Goal: Transaction & Acquisition: Purchase product/service

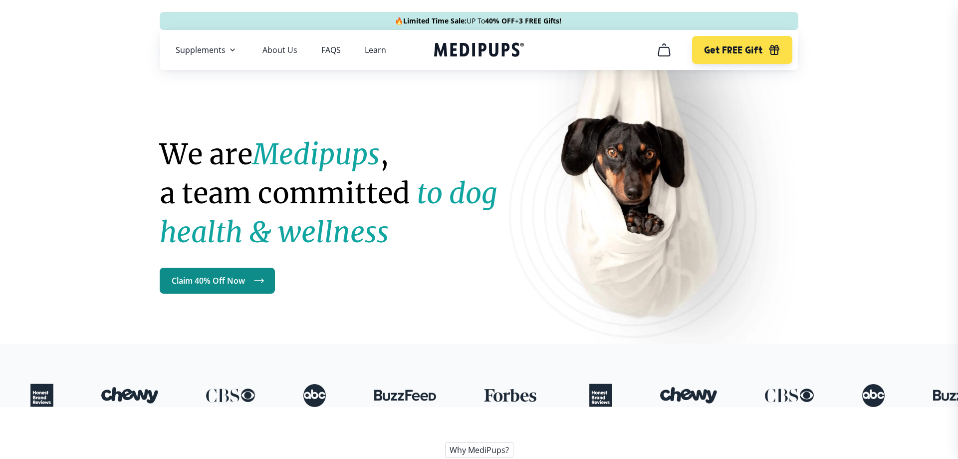
click at [218, 280] on link "Claim 40% Off Now" at bounding box center [217, 281] width 115 height 26
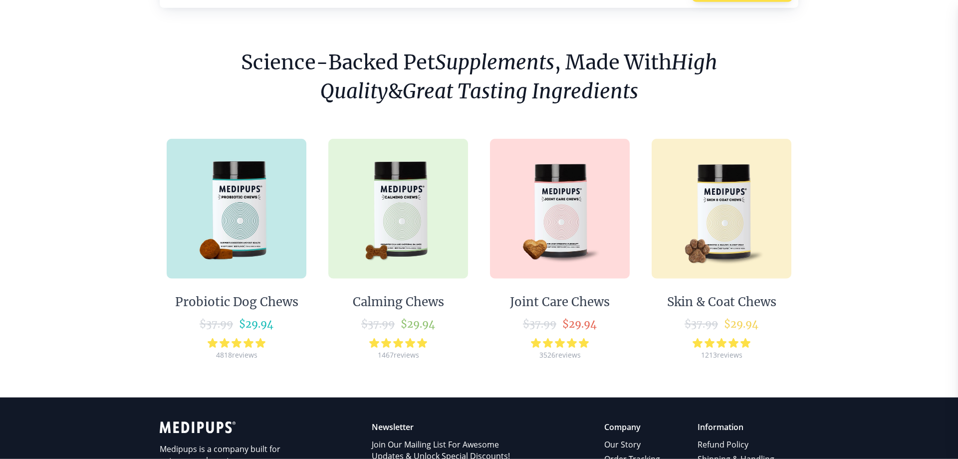
scroll to position [102, 0]
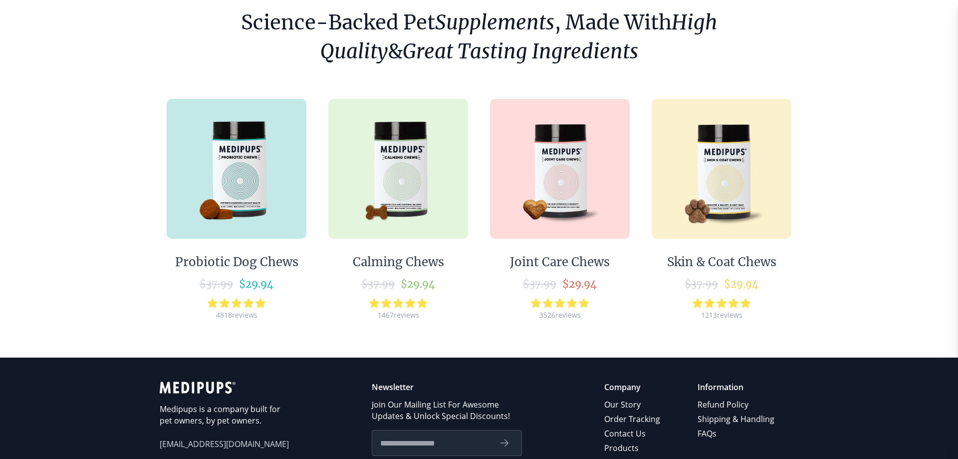
click at [397, 189] on img at bounding box center [398, 169] width 140 height 140
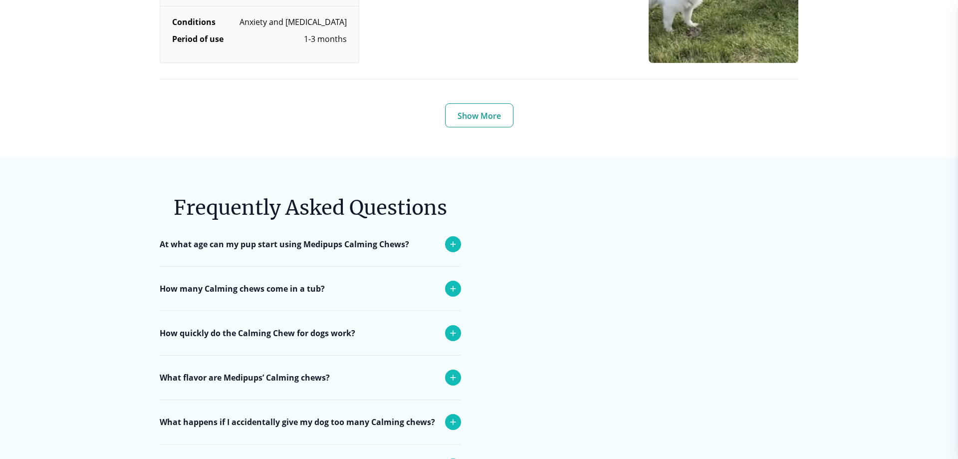
scroll to position [3971, 0]
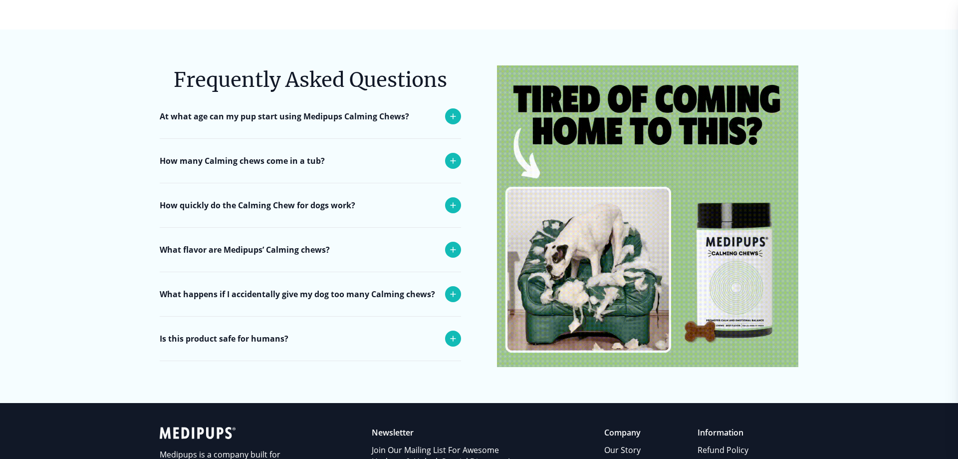
click at [452, 155] on icon at bounding box center [453, 161] width 12 height 12
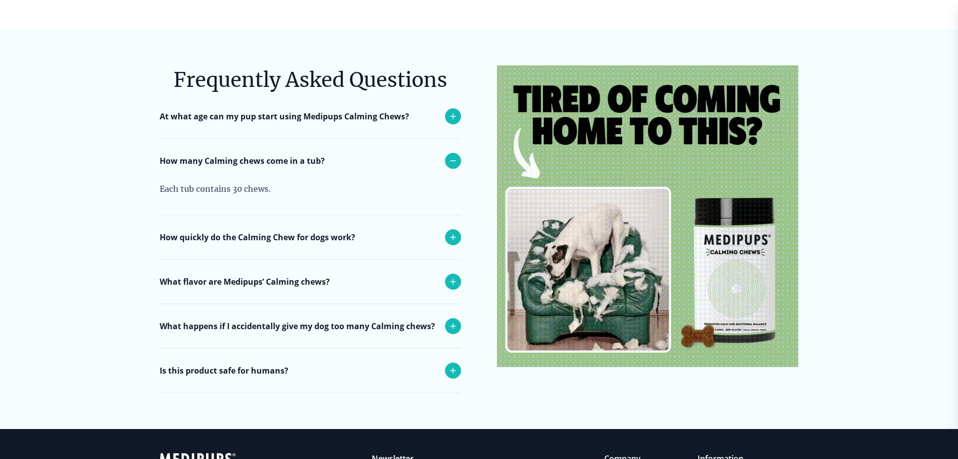
click at [452, 155] on icon at bounding box center [453, 161] width 12 height 12
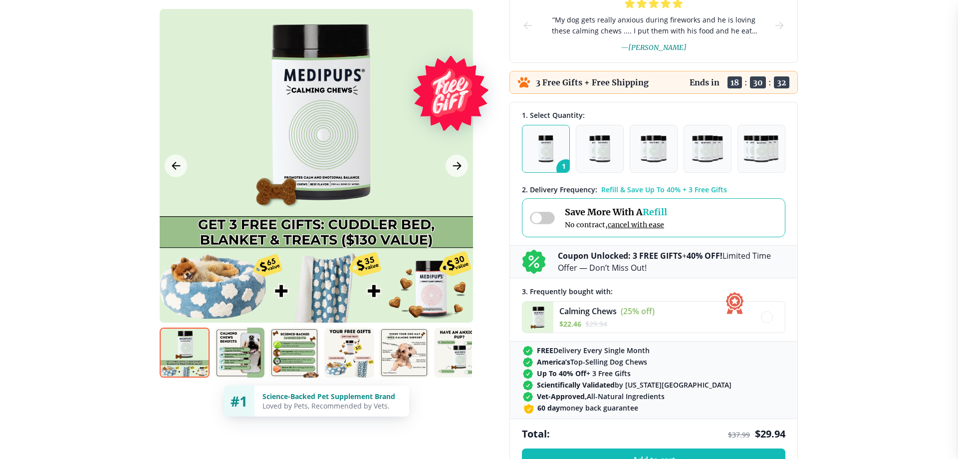
scroll to position [0, 0]
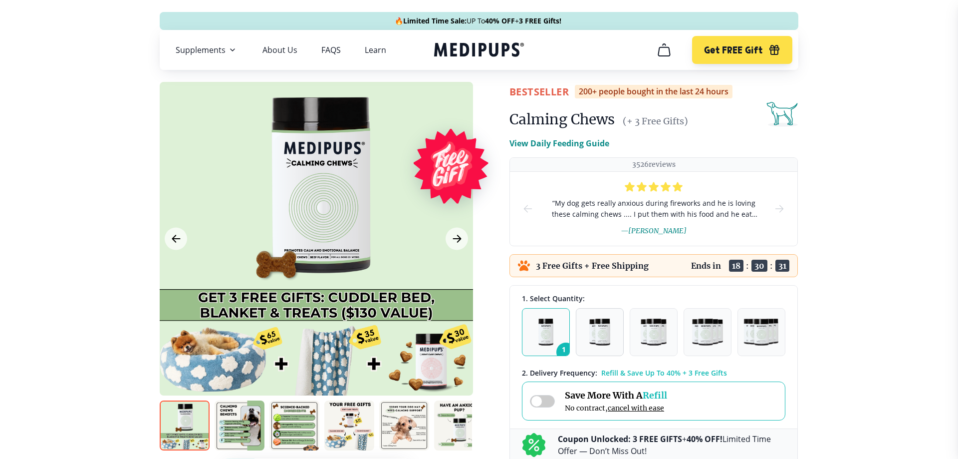
click at [597, 320] on img "button" at bounding box center [599, 331] width 21 height 27
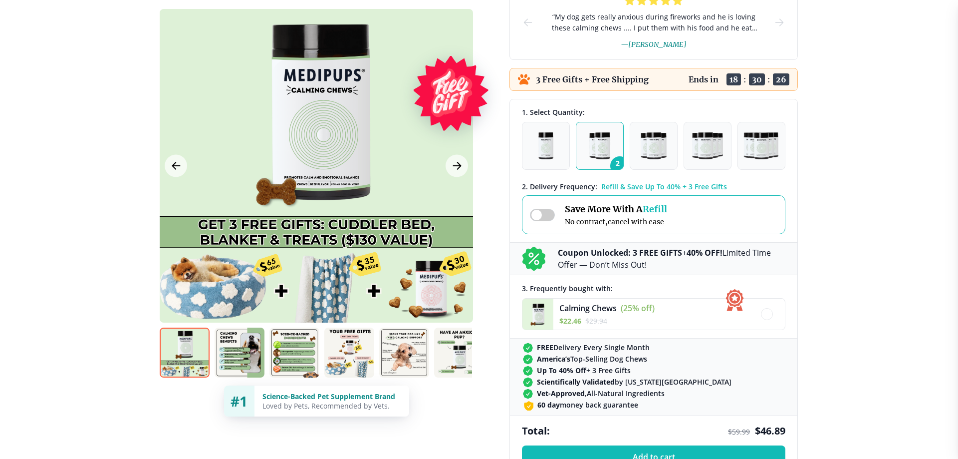
scroll to position [204, 0]
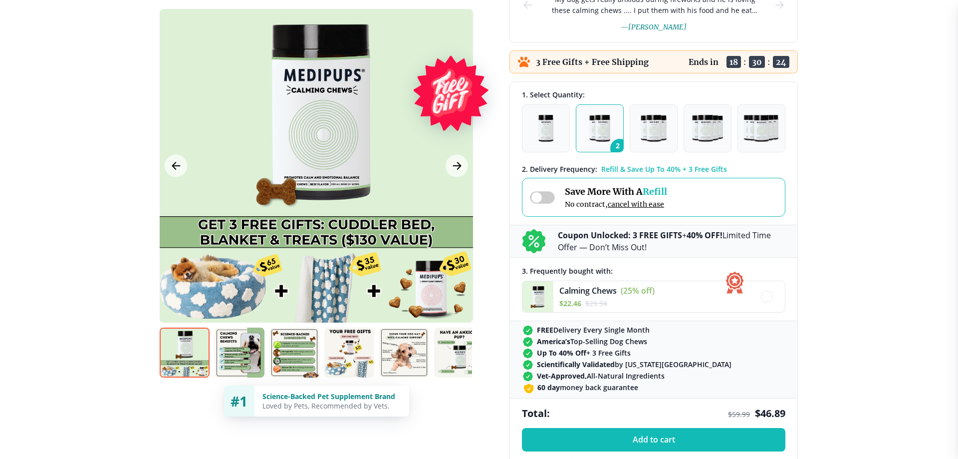
click at [637, 202] on span "cancel with ease" at bounding box center [636, 204] width 56 height 9
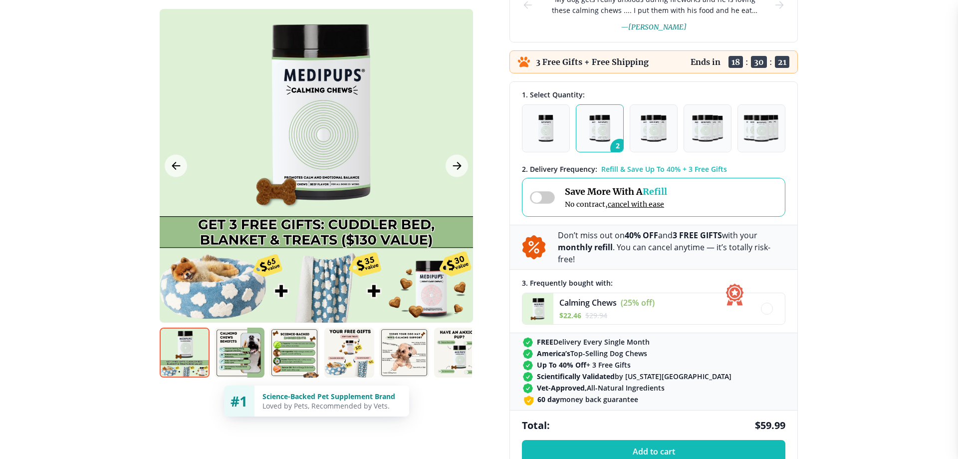
click at [634, 200] on span "cancel with ease" at bounding box center [636, 204] width 56 height 9
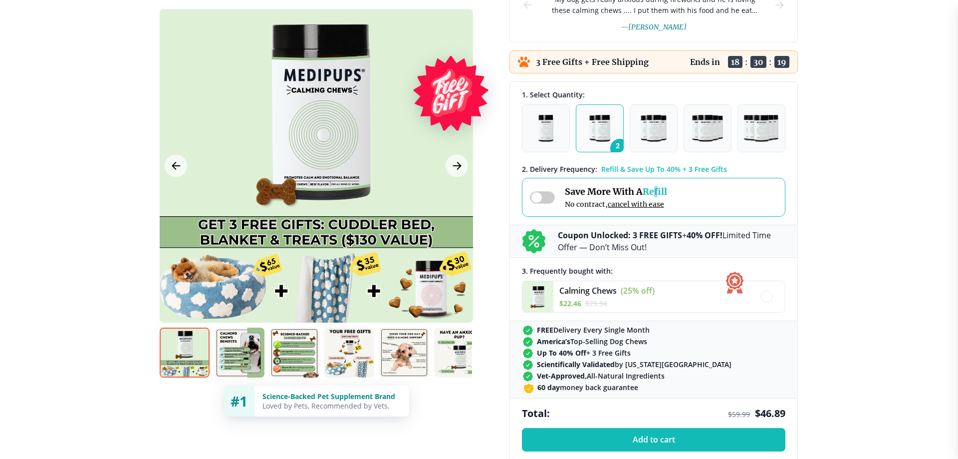
click at [661, 189] on span "Refill" at bounding box center [655, 191] width 24 height 11
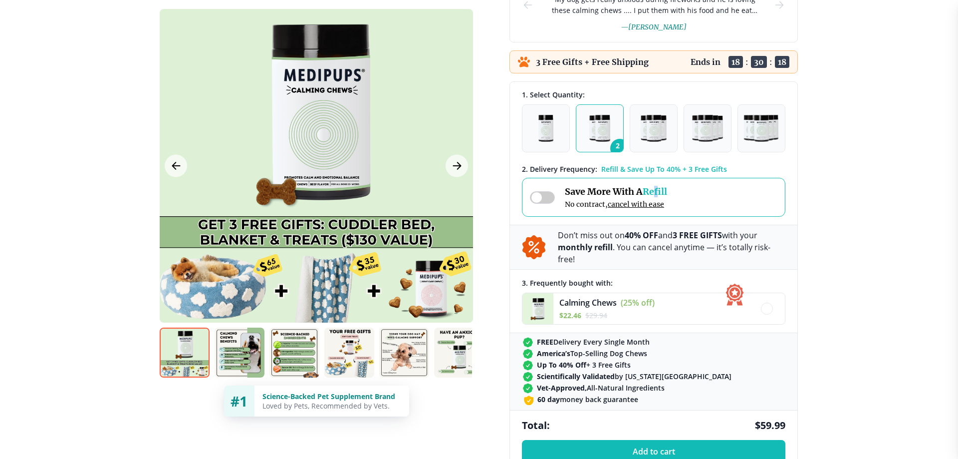
click at [661, 190] on span "Refill" at bounding box center [655, 191] width 24 height 11
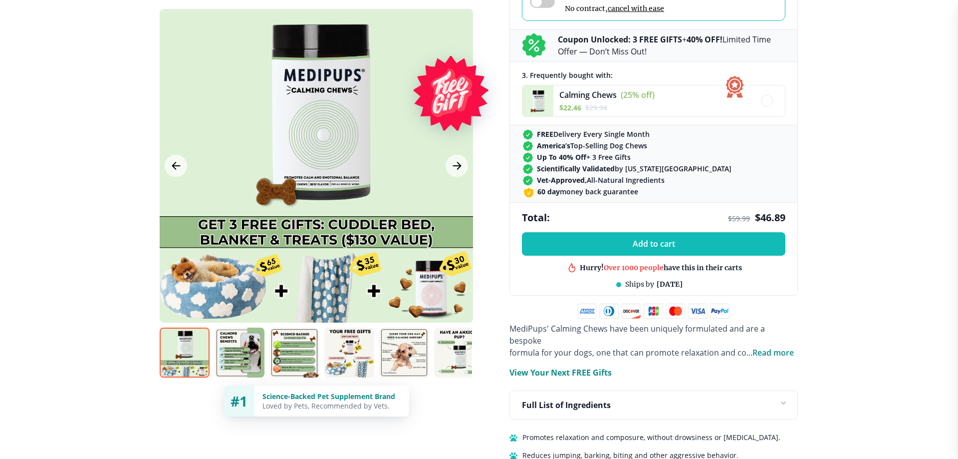
scroll to position [407, 0]
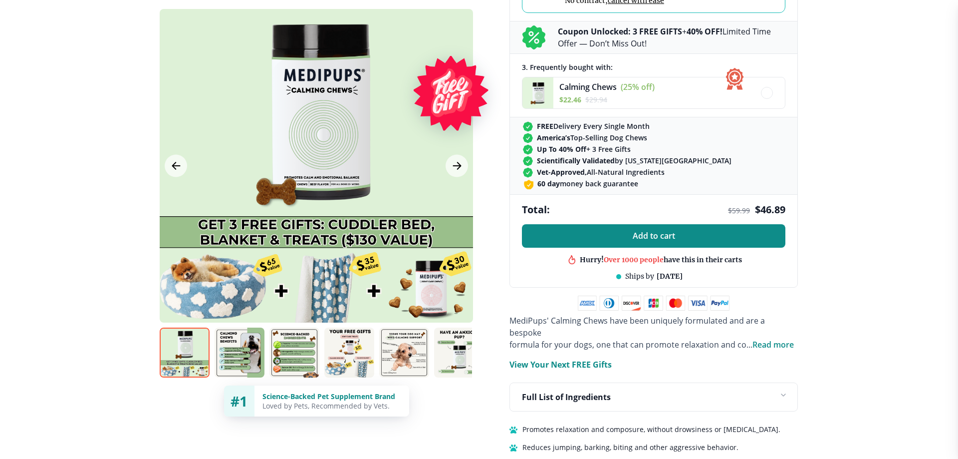
click at [662, 236] on span "Add to cart" at bounding box center [654, 235] width 42 height 9
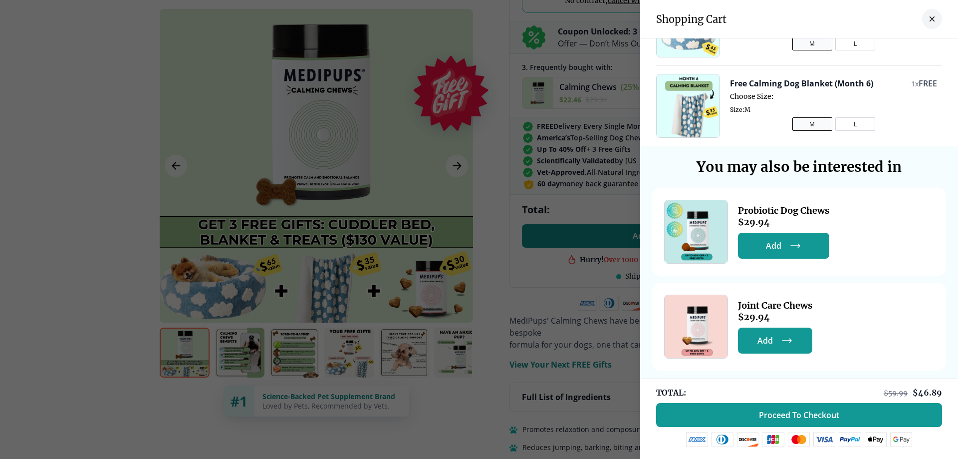
scroll to position [222, 0]
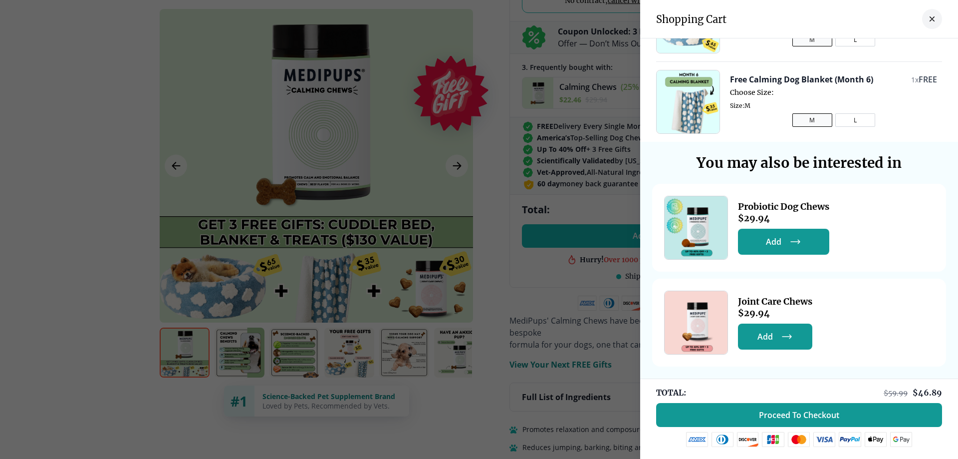
click at [540, 298] on div at bounding box center [479, 229] width 958 height 459
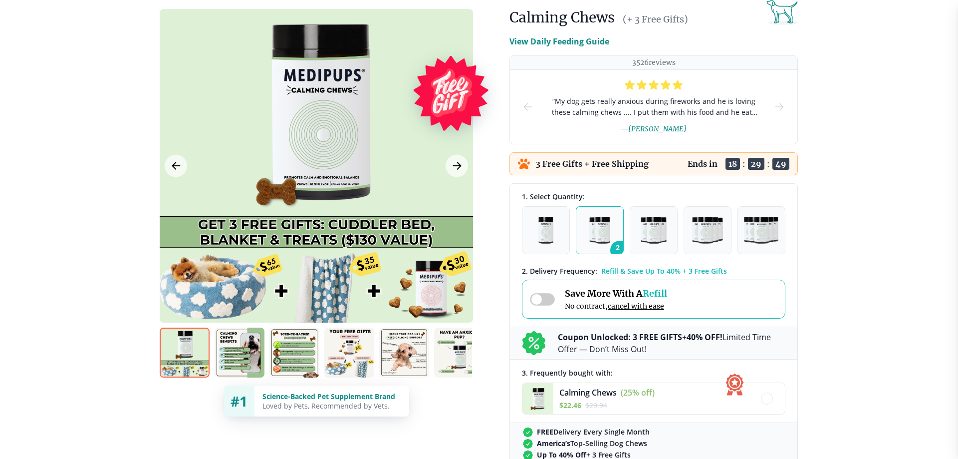
scroll to position [0, 0]
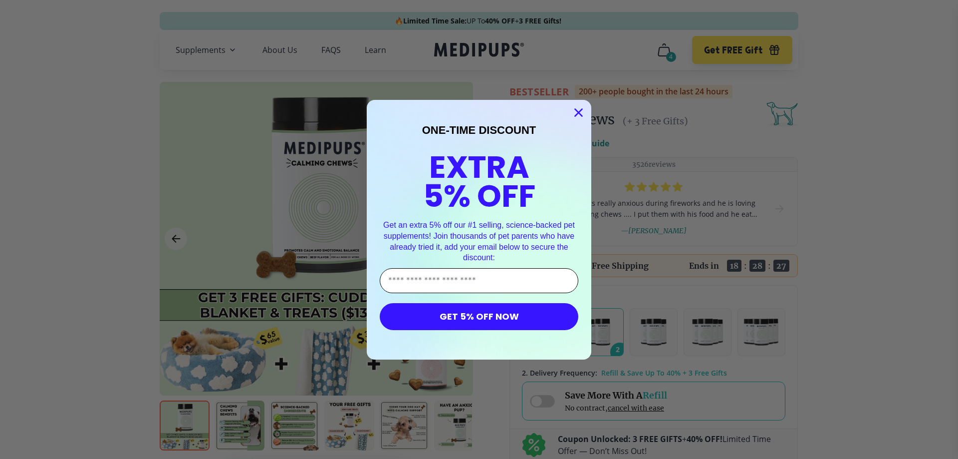
click at [475, 287] on input "Enter Your Email Address" at bounding box center [479, 280] width 199 height 25
type input "**********"
click at [477, 318] on button "GET 5% OFF NOW" at bounding box center [479, 316] width 199 height 27
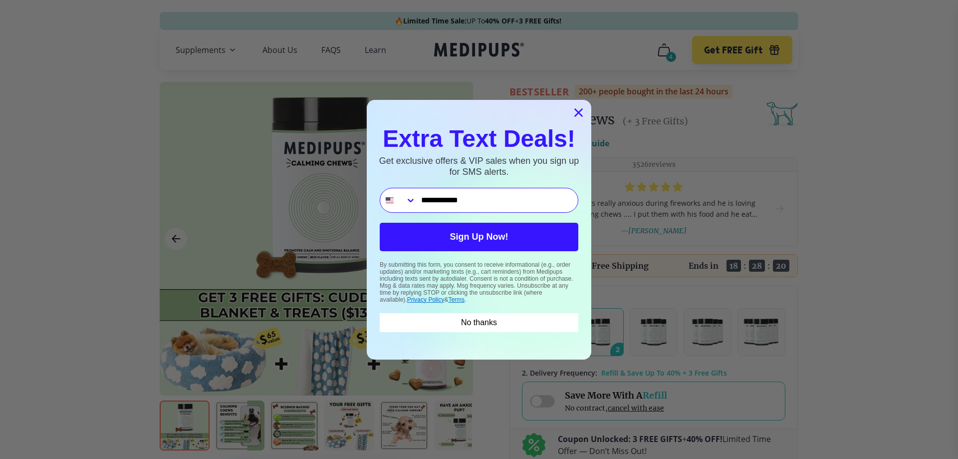
type input "**********"
click at [480, 239] on button "Sign Up Now!" at bounding box center [479, 237] width 199 height 28
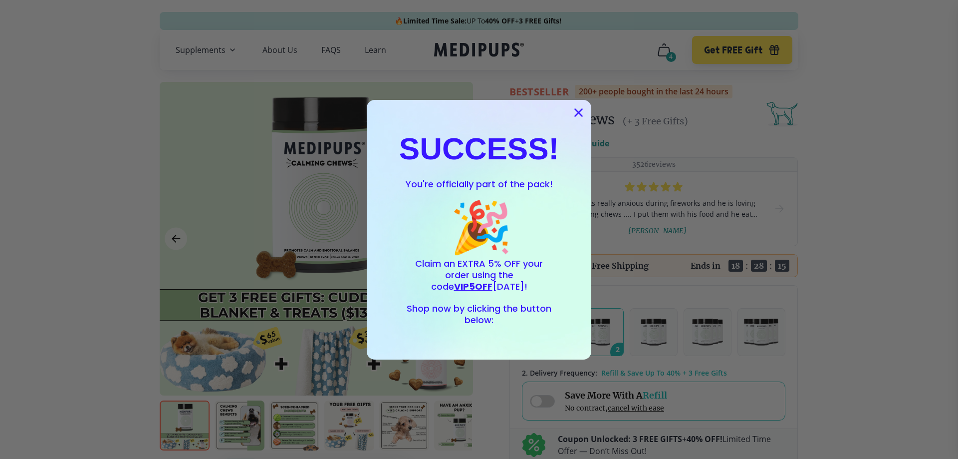
click at [575, 112] on circle "Close dialog" at bounding box center [579, 112] width 16 height 16
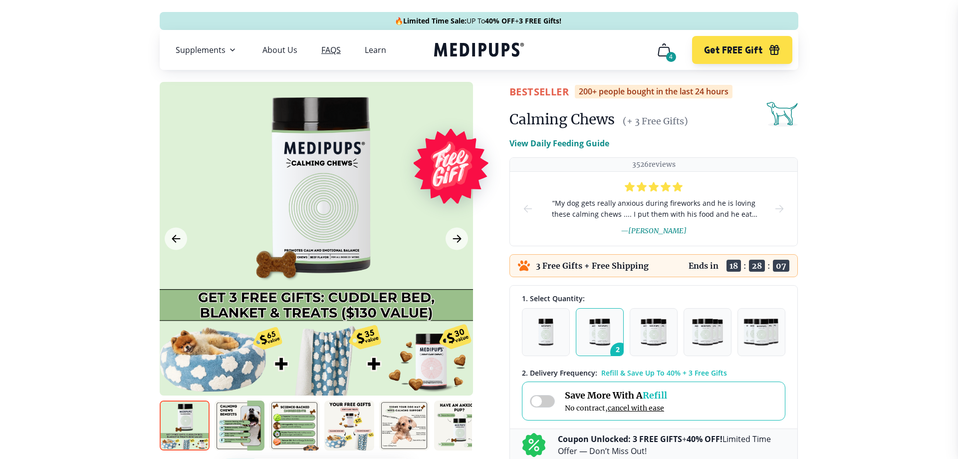
click at [335, 52] on link "FAQS" at bounding box center [330, 50] width 19 height 10
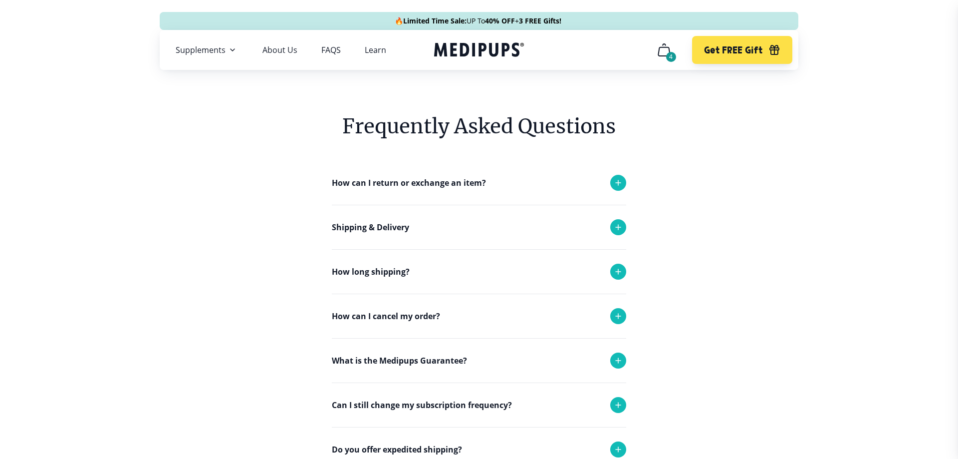
click at [452, 276] on div "How long shipping?" at bounding box center [479, 272] width 294 height 44
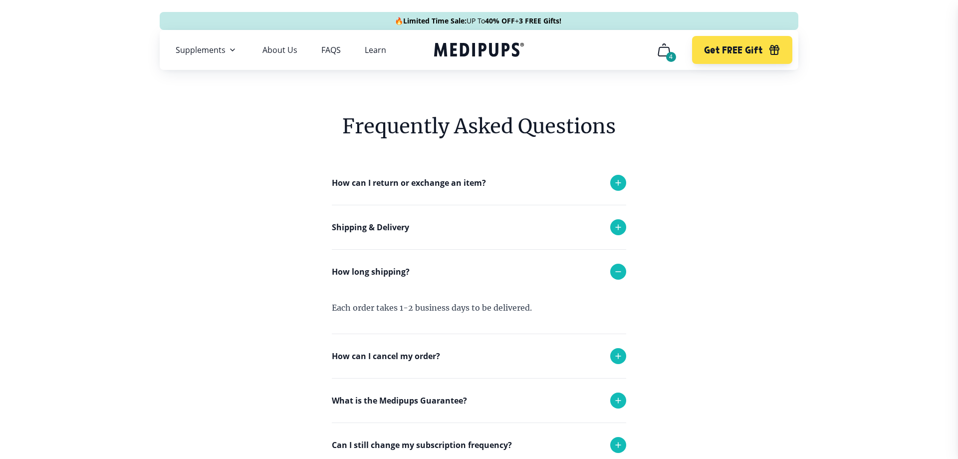
click at [452, 276] on div "How long shipping?" at bounding box center [479, 272] width 294 height 44
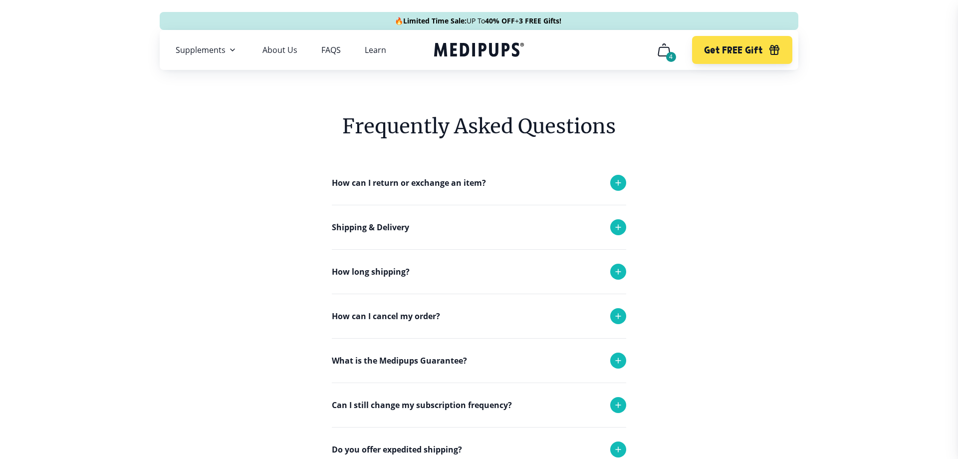
click at [458, 220] on div "Shipping & Delivery" at bounding box center [479, 227] width 294 height 44
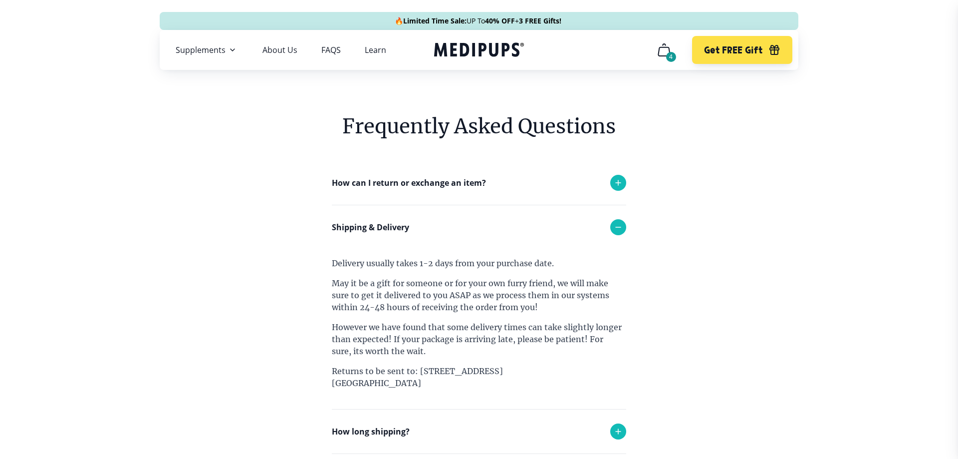
click at [454, 223] on div "Shipping & Delivery" at bounding box center [479, 227] width 294 height 44
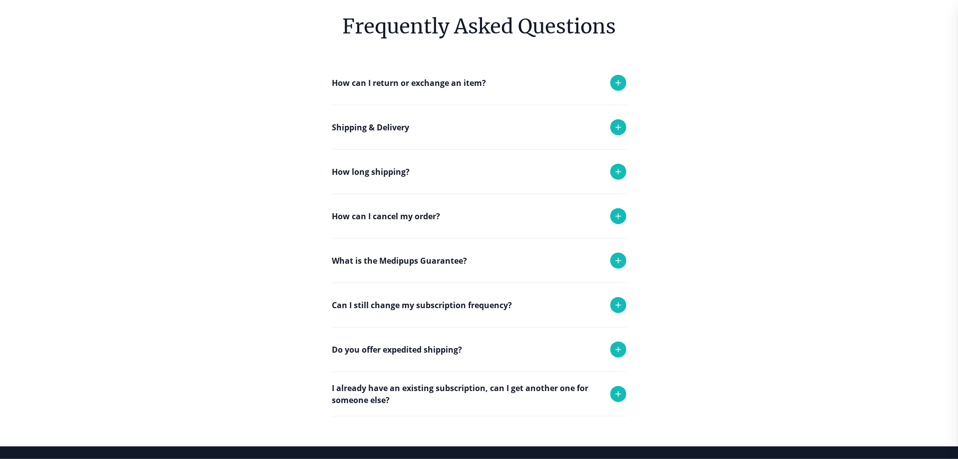
scroll to position [204, 0]
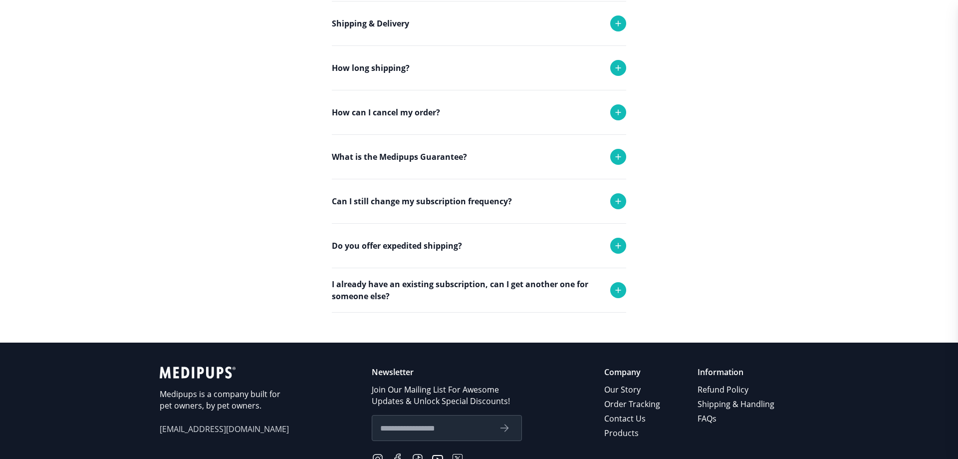
click at [479, 290] on p "I already have an existing subscription, can I get another one for someone else?" at bounding box center [466, 290] width 269 height 24
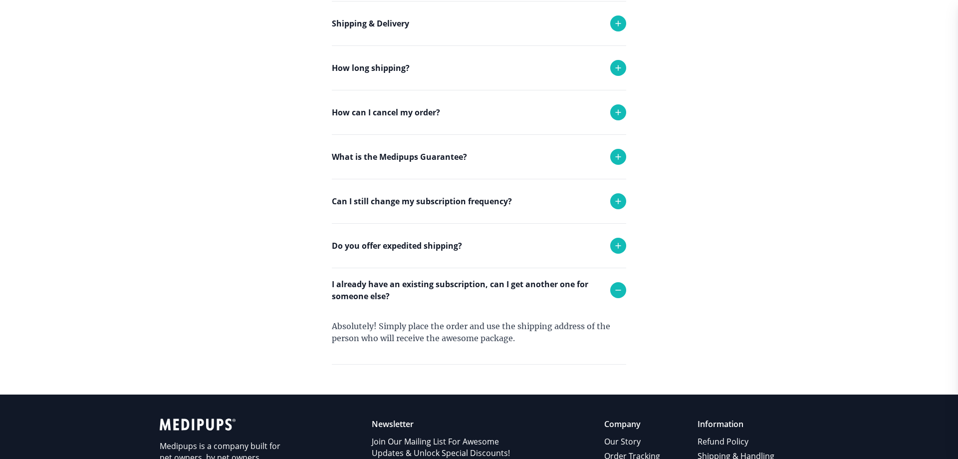
click at [497, 240] on div "Do you offer expedited shipping?" at bounding box center [479, 246] width 294 height 44
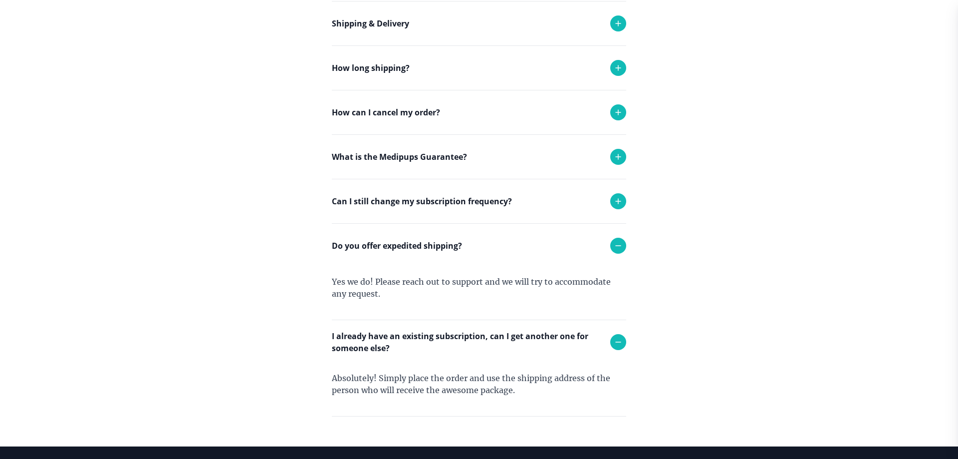
click at [495, 199] on p "Can I still change my subscription frequency?" at bounding box center [422, 201] width 180 height 12
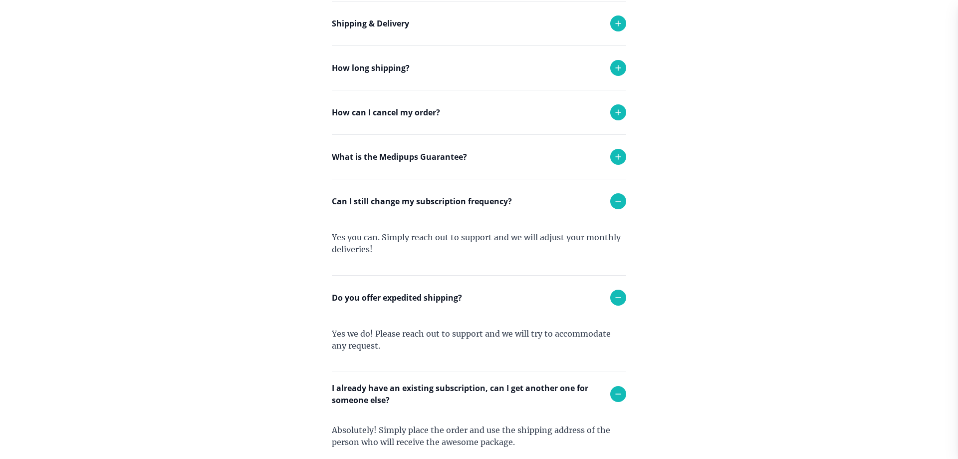
click at [499, 205] on p "Can I still change my subscription frequency?" at bounding box center [422, 201] width 180 height 12
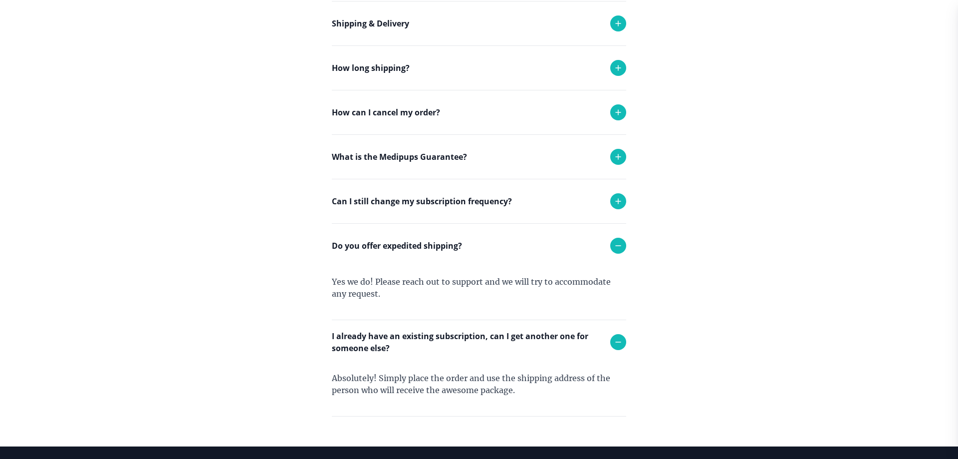
click at [507, 256] on div "Do you offer expedited shipping?" at bounding box center [479, 246] width 294 height 44
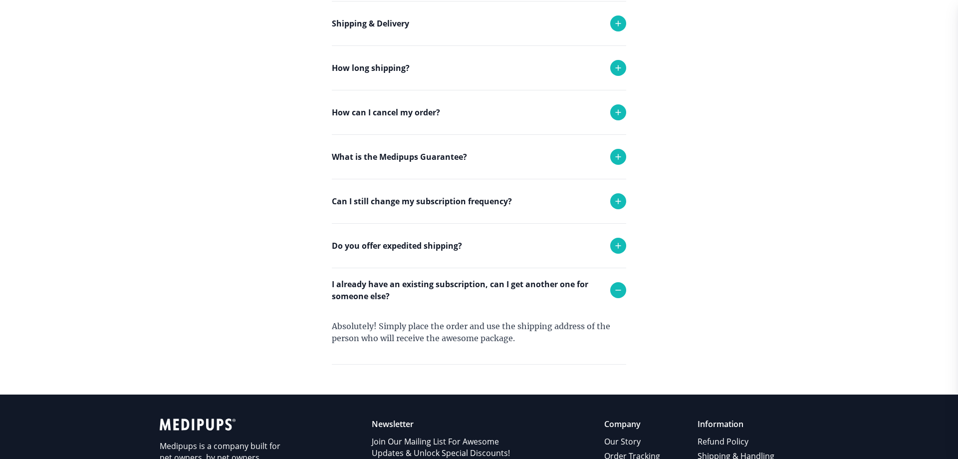
click at [504, 321] on div "Absolutely! Simply place the order and use the shipping address of the person w…" at bounding box center [479, 338] width 294 height 52
click at [504, 310] on div "I already have an existing subscription, can I get another one for someone else?" at bounding box center [479, 290] width 294 height 44
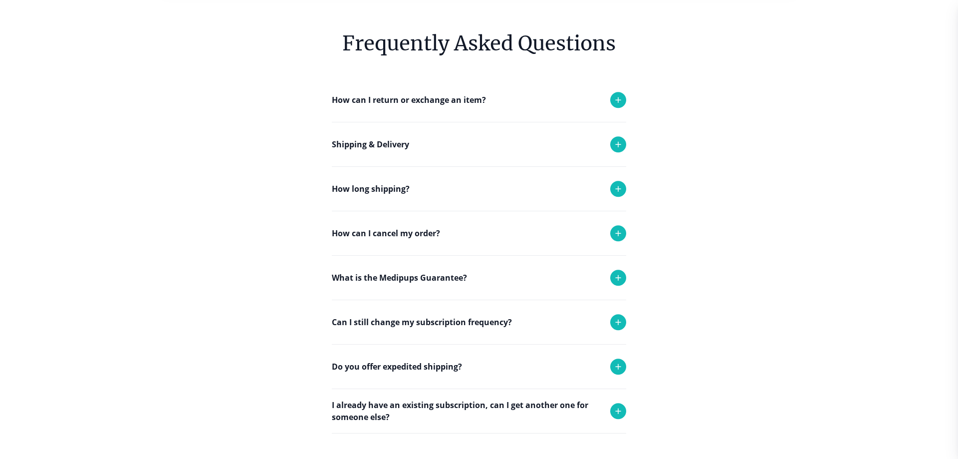
scroll to position [0, 0]
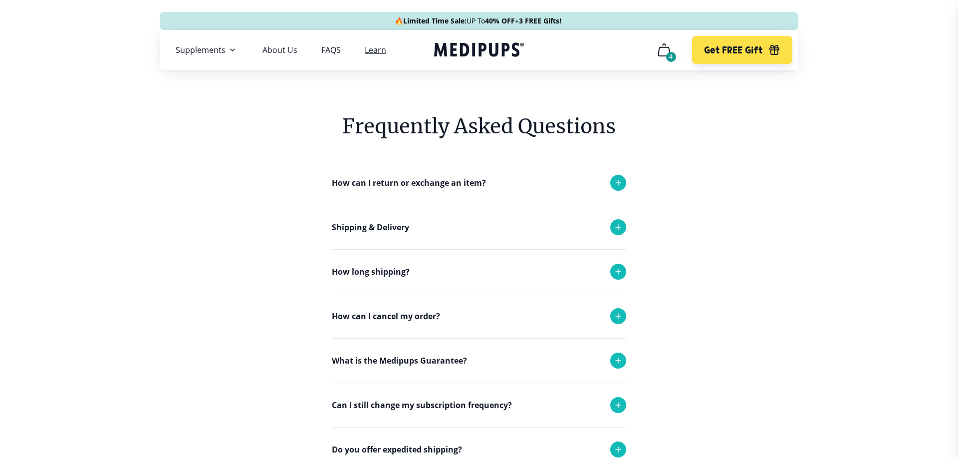
click at [375, 49] on link "Learn" at bounding box center [375, 50] width 21 height 10
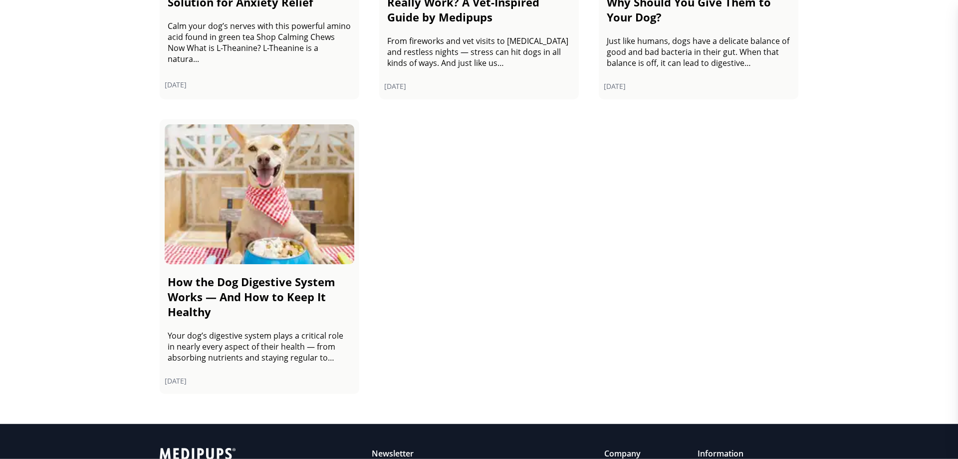
scroll to position [1680, 0]
